Goal: Task Accomplishment & Management: Manage account settings

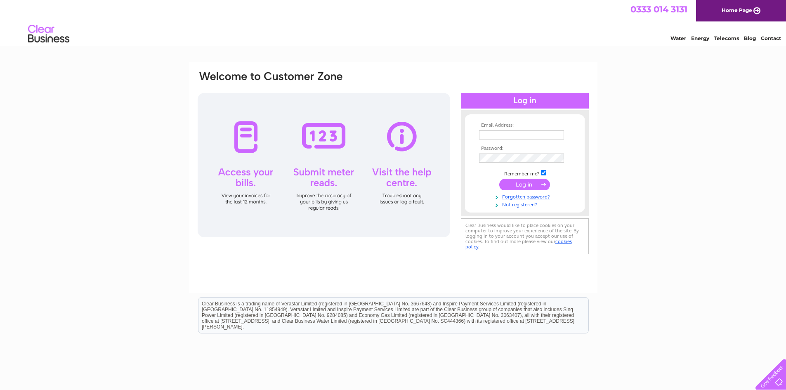
type input "sarah@qalawpractice.co.uk"
click at [527, 184] on input "submit" at bounding box center [524, 185] width 51 height 12
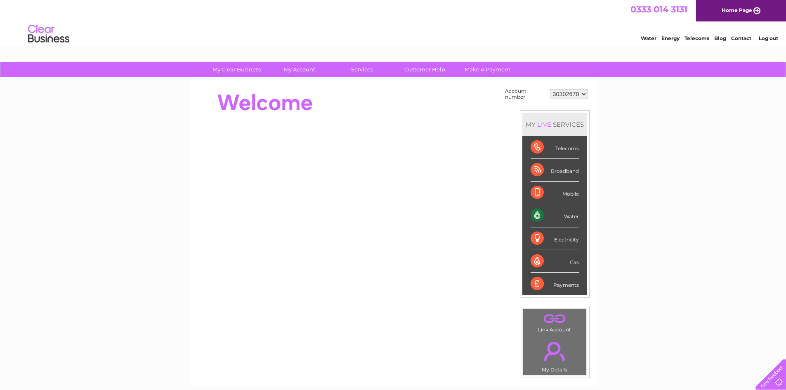
click at [564, 213] on div "Water" at bounding box center [555, 215] width 48 height 23
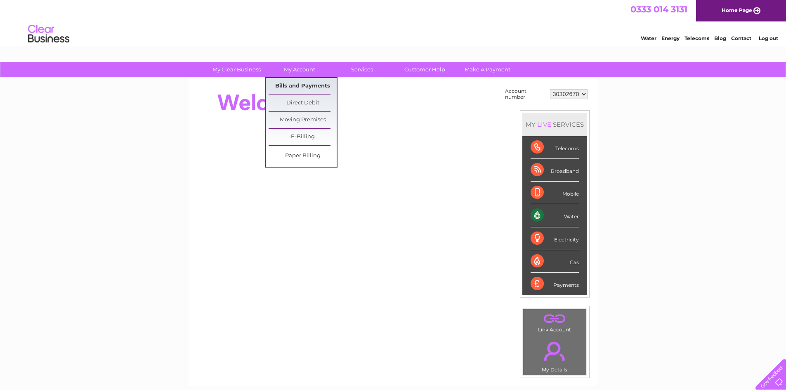
click at [293, 84] on link "Bills and Payments" at bounding box center [303, 86] width 68 height 17
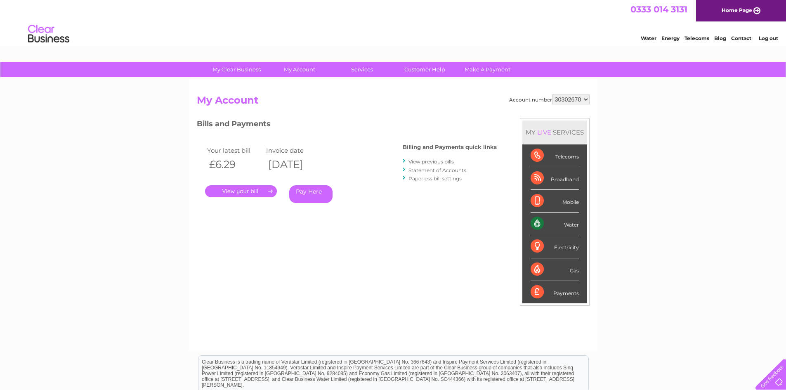
click at [248, 193] on link "." at bounding box center [241, 191] width 72 height 12
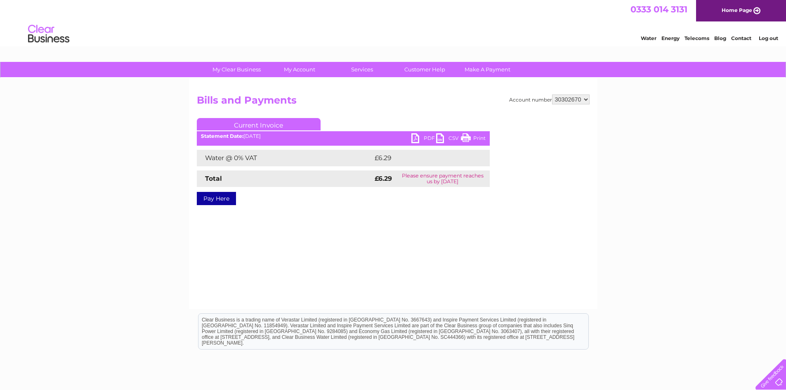
click at [426, 137] on link "PDF" at bounding box center [423, 139] width 25 height 12
